Goal: Information Seeking & Learning: Learn about a topic

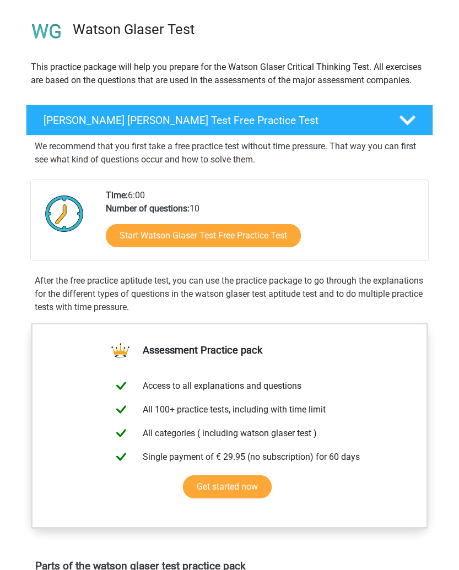
scroll to position [55, 0]
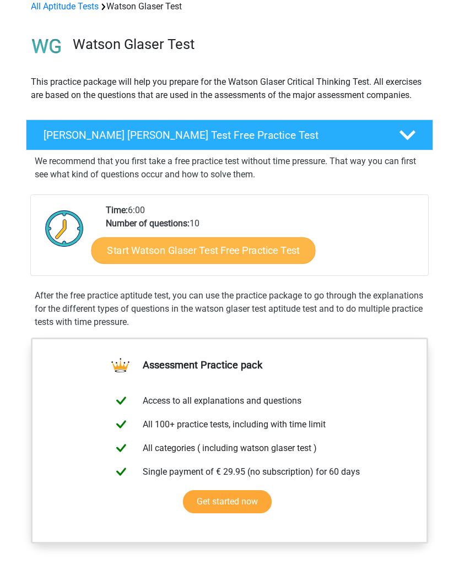
click at [295, 254] on link "Start Watson Glaser Test Free Practice Test" at bounding box center [203, 250] width 224 height 26
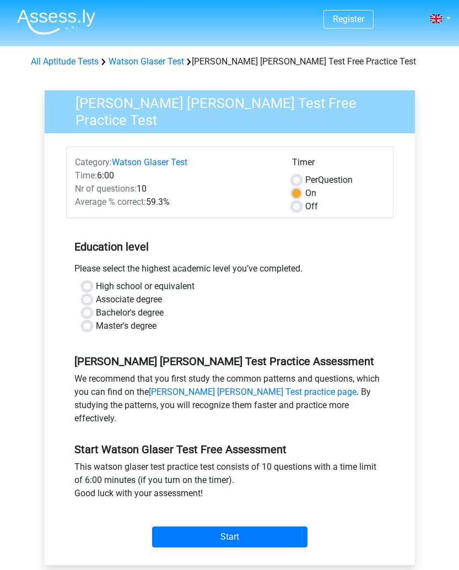
click at [308, 165] on div "Timer" at bounding box center [338, 165] width 92 height 18
click at [305, 176] on label "Per Question" at bounding box center [328, 180] width 47 height 13
click at [297, 176] on input "Per Question" at bounding box center [296, 179] width 9 height 11
radio input "true"
click at [164, 315] on label "Bachelor's degree" at bounding box center [130, 312] width 68 height 13
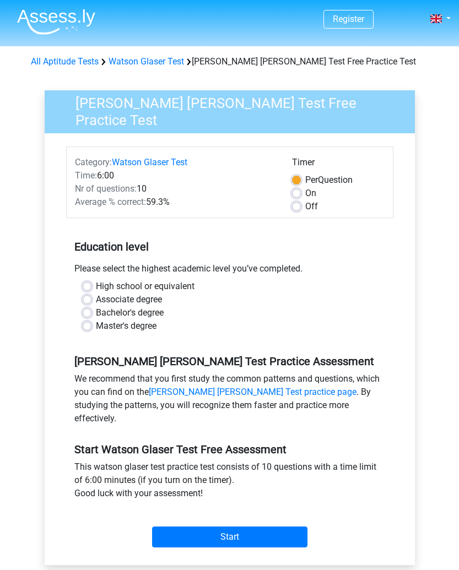
click at [91, 315] on input "Bachelor's degree" at bounding box center [87, 311] width 9 height 11
radio input "true"
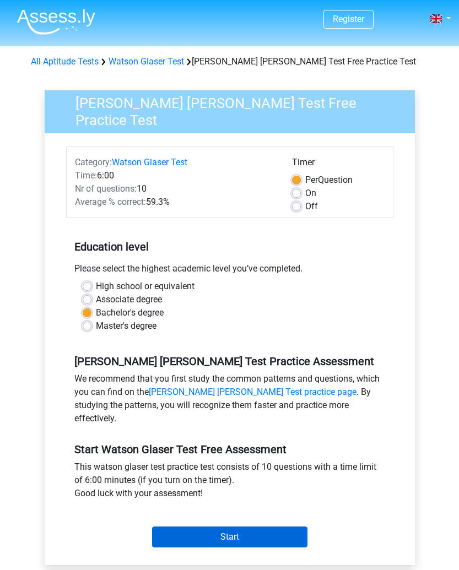
click at [168, 527] on input "Start" at bounding box center [229, 537] width 155 height 21
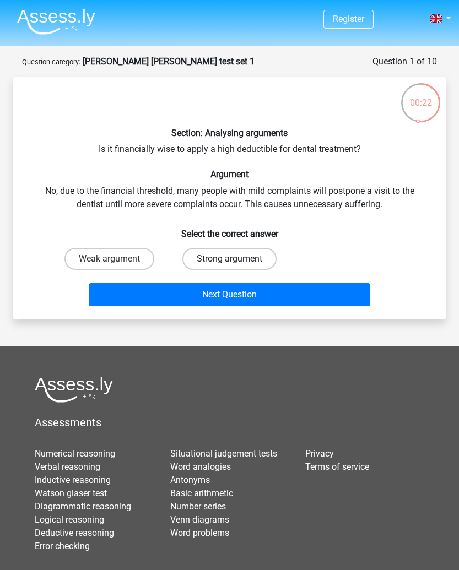
click at [250, 262] on label "Strong argument" at bounding box center [229, 259] width 94 height 22
click at [236, 262] on input "Strong argument" at bounding box center [232, 262] width 7 height 7
radio input "true"
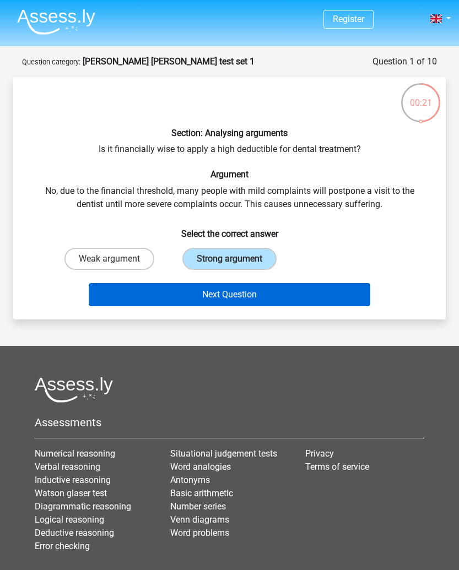
click at [247, 298] on button "Next Question" at bounding box center [229, 294] width 281 height 23
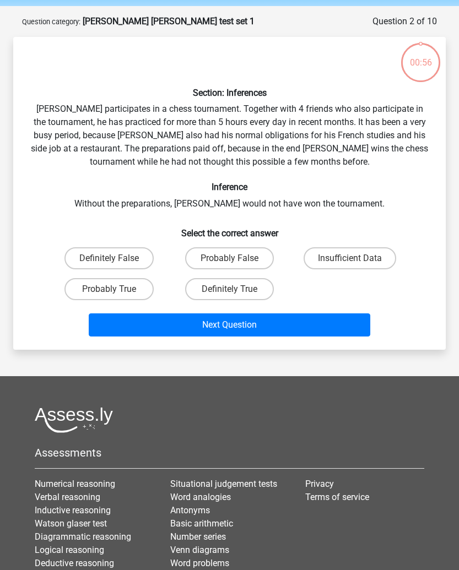
scroll to position [55, 0]
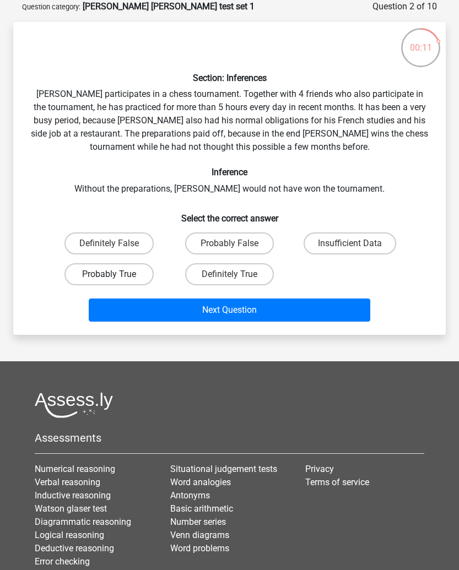
click at [118, 283] on label "Probably True" at bounding box center [108, 274] width 89 height 22
click at [116, 281] on input "Probably True" at bounding box center [112, 277] width 7 height 7
radio input "true"
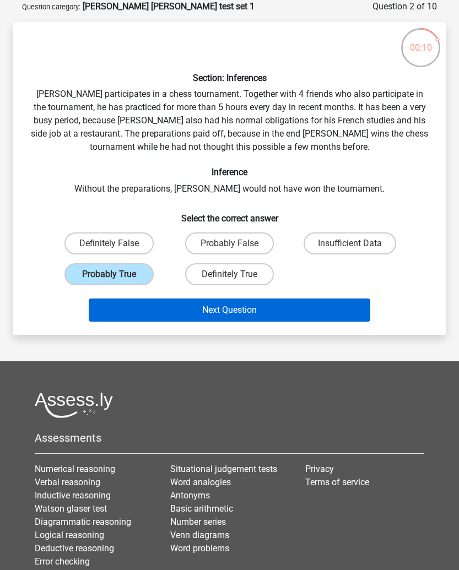
click at [132, 311] on button "Next Question" at bounding box center [229, 310] width 281 height 23
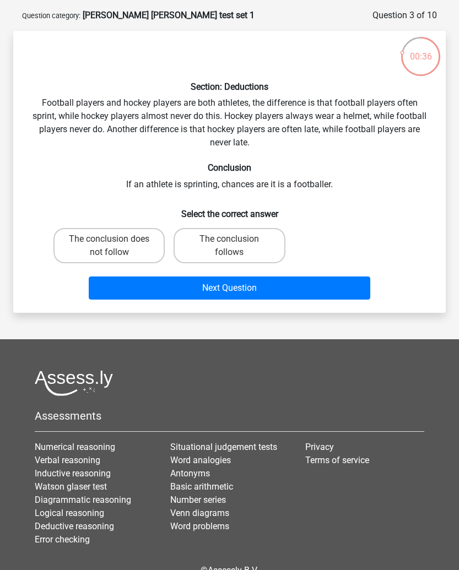
scroll to position [39, 0]
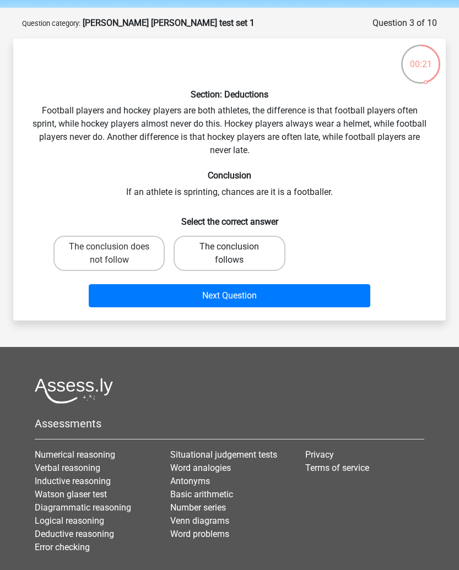
click at [241, 251] on label "The conclusion follows" at bounding box center [229, 253] width 111 height 35
click at [236, 251] on input "The conclusion follows" at bounding box center [232, 250] width 7 height 7
radio input "true"
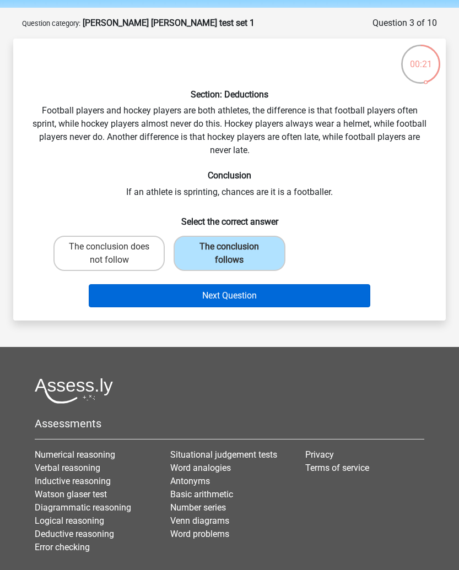
click at [240, 300] on button "Next Question" at bounding box center [229, 295] width 281 height 23
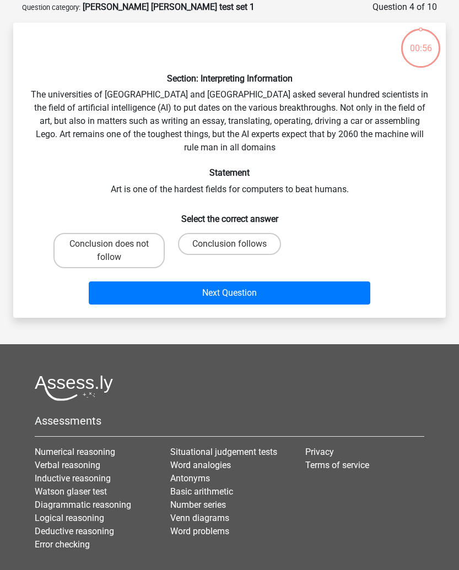
scroll to position [55, 0]
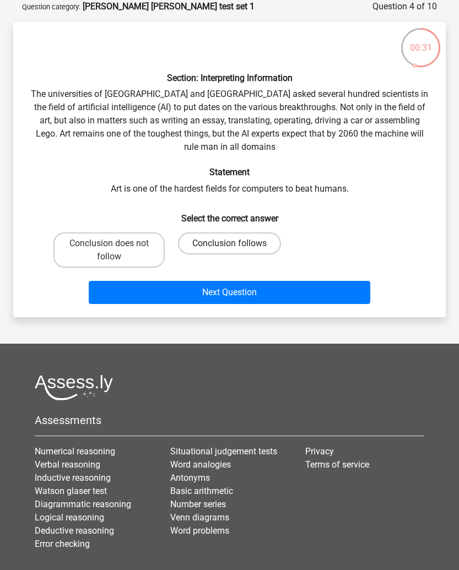
click at [221, 242] on label "Conclusion follows" at bounding box center [229, 243] width 103 height 22
click at [229, 243] on input "Conclusion follows" at bounding box center [232, 246] width 7 height 7
radio input "true"
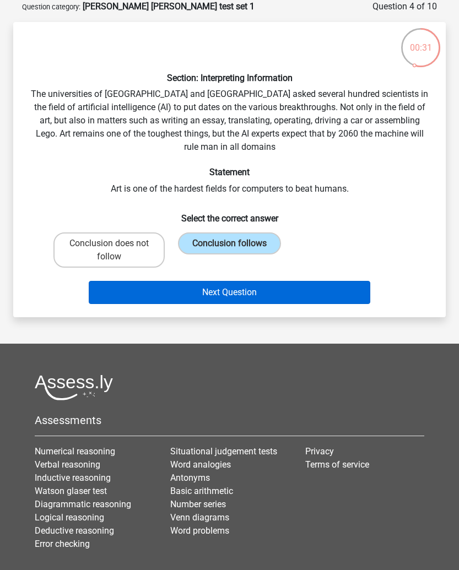
click at [197, 287] on button "Next Question" at bounding box center [229, 292] width 281 height 23
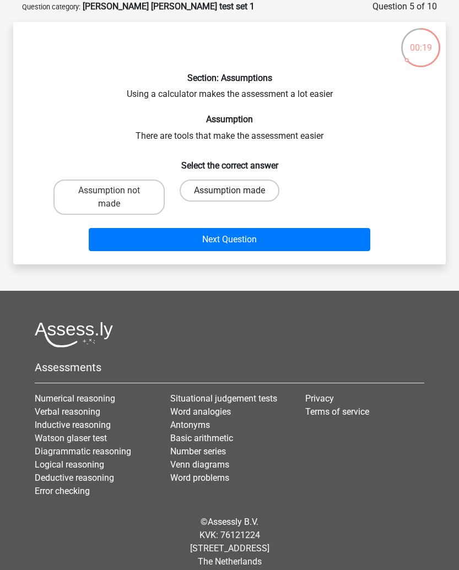
click at [250, 193] on label "Assumption made" at bounding box center [230, 191] width 100 height 22
click at [236, 193] on input "Assumption made" at bounding box center [232, 194] width 7 height 7
radio input "true"
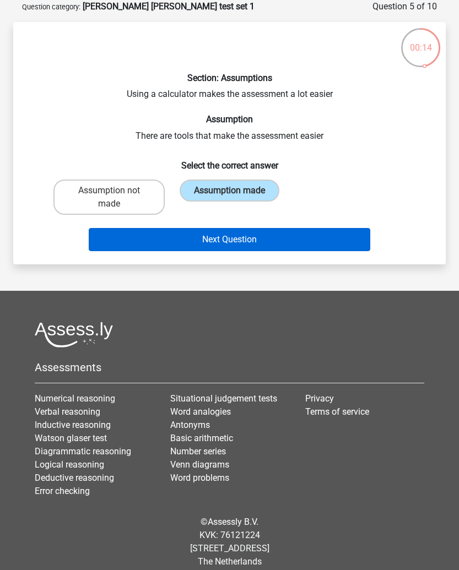
click at [205, 237] on button "Next Question" at bounding box center [229, 239] width 281 height 23
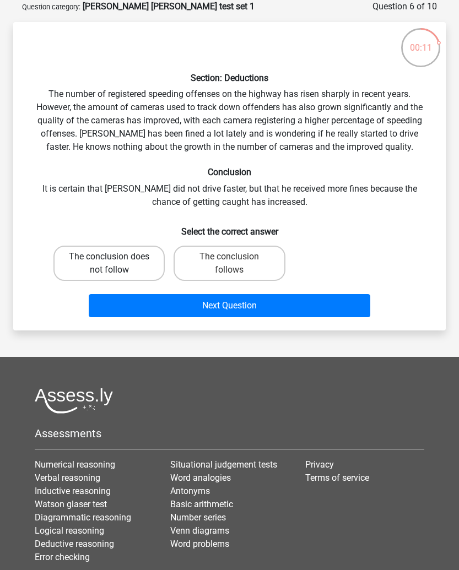
click at [132, 257] on label "The conclusion does not follow" at bounding box center [108, 263] width 111 height 35
click at [116, 257] on input "The conclusion does not follow" at bounding box center [112, 260] width 7 height 7
radio input "true"
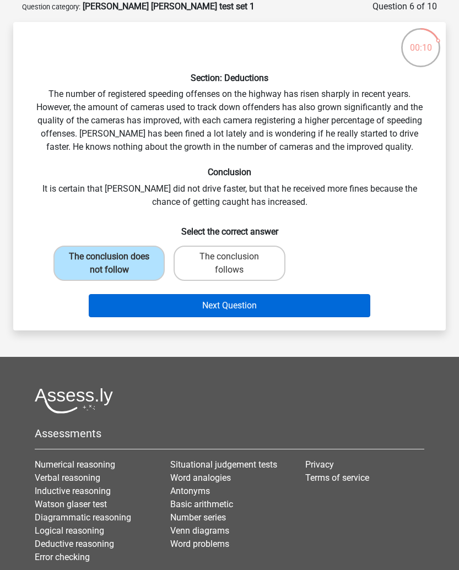
click at [132, 310] on button "Next Question" at bounding box center [229, 305] width 281 height 23
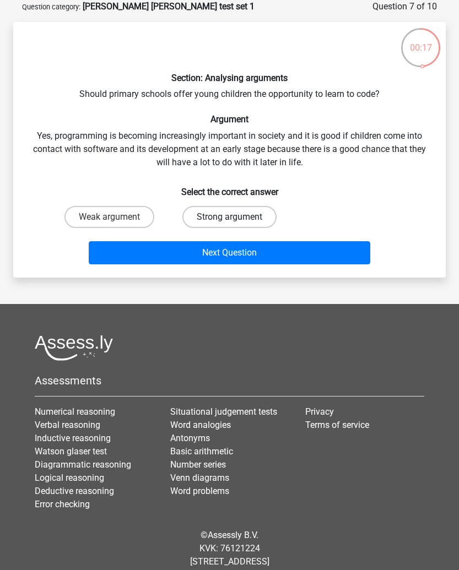
click at [252, 221] on label "Strong argument" at bounding box center [229, 217] width 94 height 22
click at [236, 221] on input "Strong argument" at bounding box center [232, 220] width 7 height 7
radio input "true"
click at [256, 262] on button "Next Question" at bounding box center [229, 252] width 281 height 23
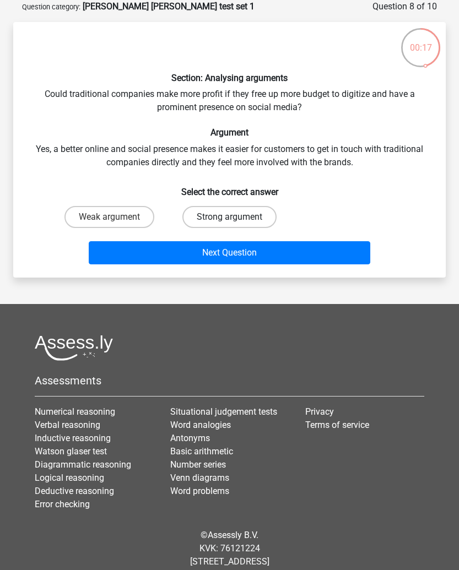
click at [241, 220] on label "Strong argument" at bounding box center [229, 217] width 94 height 22
click at [236, 220] on input "Strong argument" at bounding box center [232, 220] width 7 height 7
radio input "true"
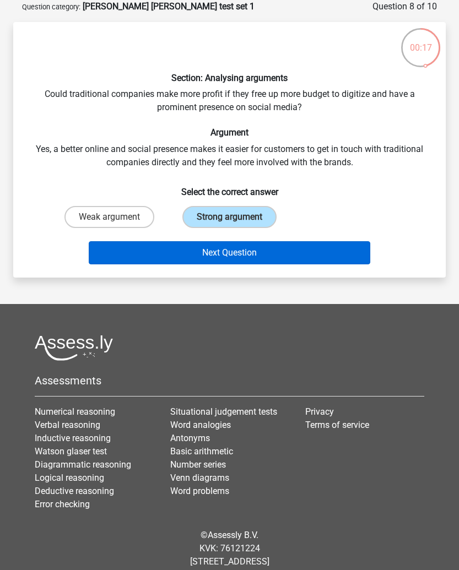
click at [236, 264] on button "Next Question" at bounding box center [229, 252] width 281 height 23
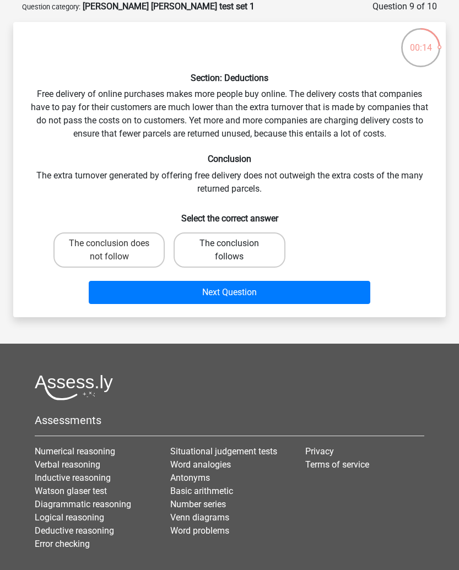
click at [245, 247] on label "The conclusion follows" at bounding box center [229, 249] width 111 height 35
click at [236, 247] on input "The conclusion follows" at bounding box center [232, 246] width 7 height 7
radio input "true"
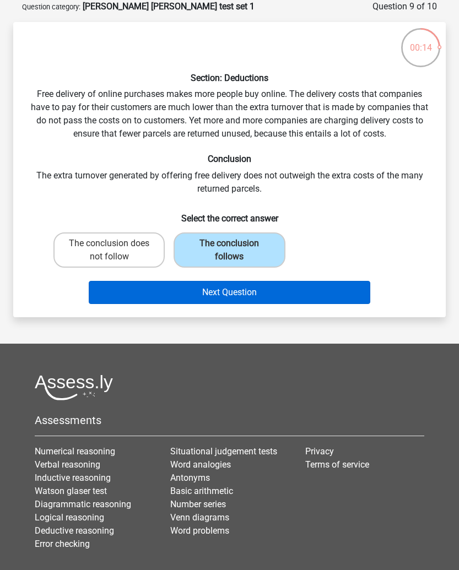
click at [248, 288] on button "Next Question" at bounding box center [229, 292] width 281 height 23
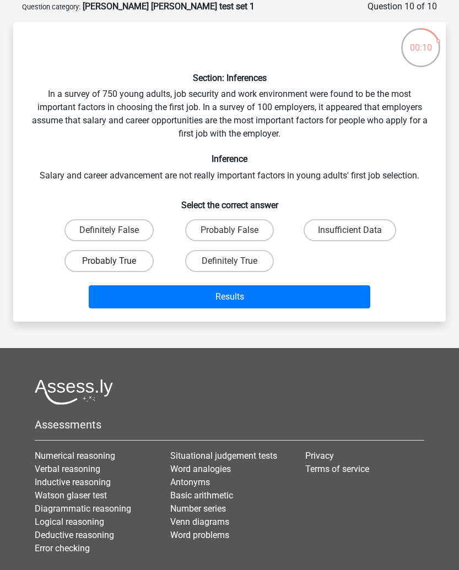
click at [107, 270] on label "Probably True" at bounding box center [108, 261] width 89 height 22
click at [109, 268] on input "Probably True" at bounding box center [112, 264] width 7 height 7
radio input "true"
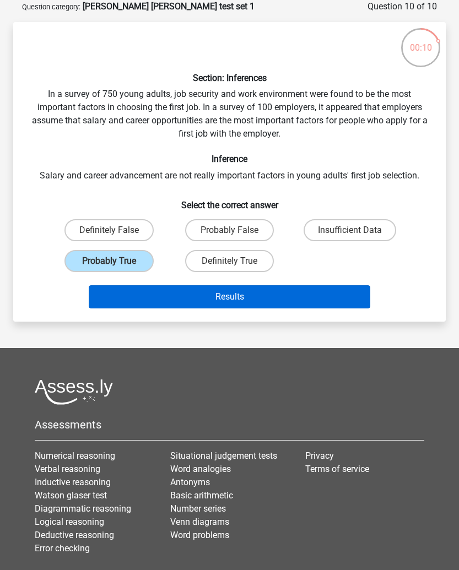
click at [121, 288] on button "Results" at bounding box center [229, 296] width 281 height 23
